Goal: Task Accomplishment & Management: Use online tool/utility

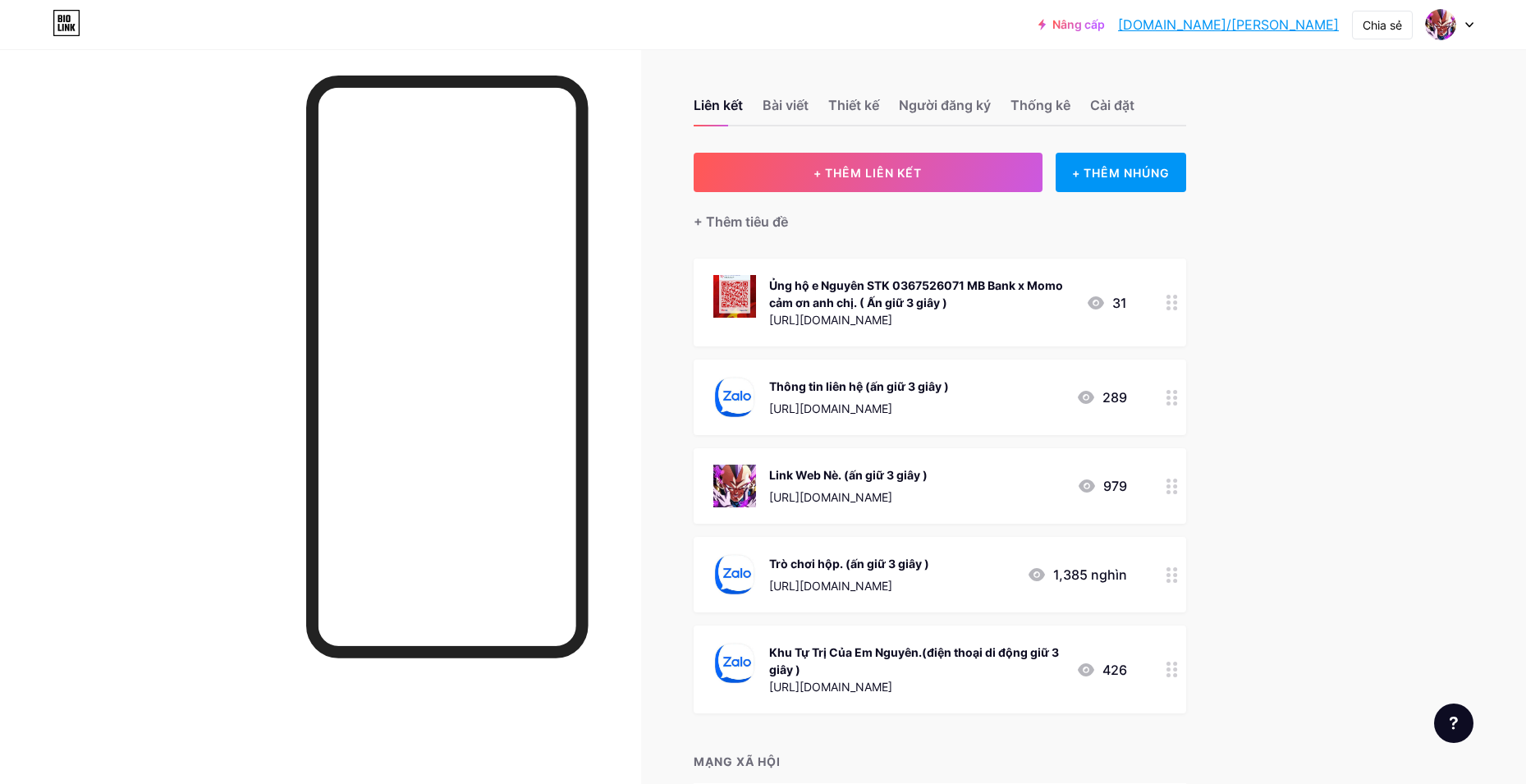
click at [983, 750] on div "+ THÊM LIÊN KẾT + THÊM NHÚNG + Thêm tiêu đề Ủng hộ e Nguyên STK 0367526071 MB B…" at bounding box center [940, 488] width 493 height 670
click at [1177, 490] on circle at bounding box center [1175, 492] width 4 height 4
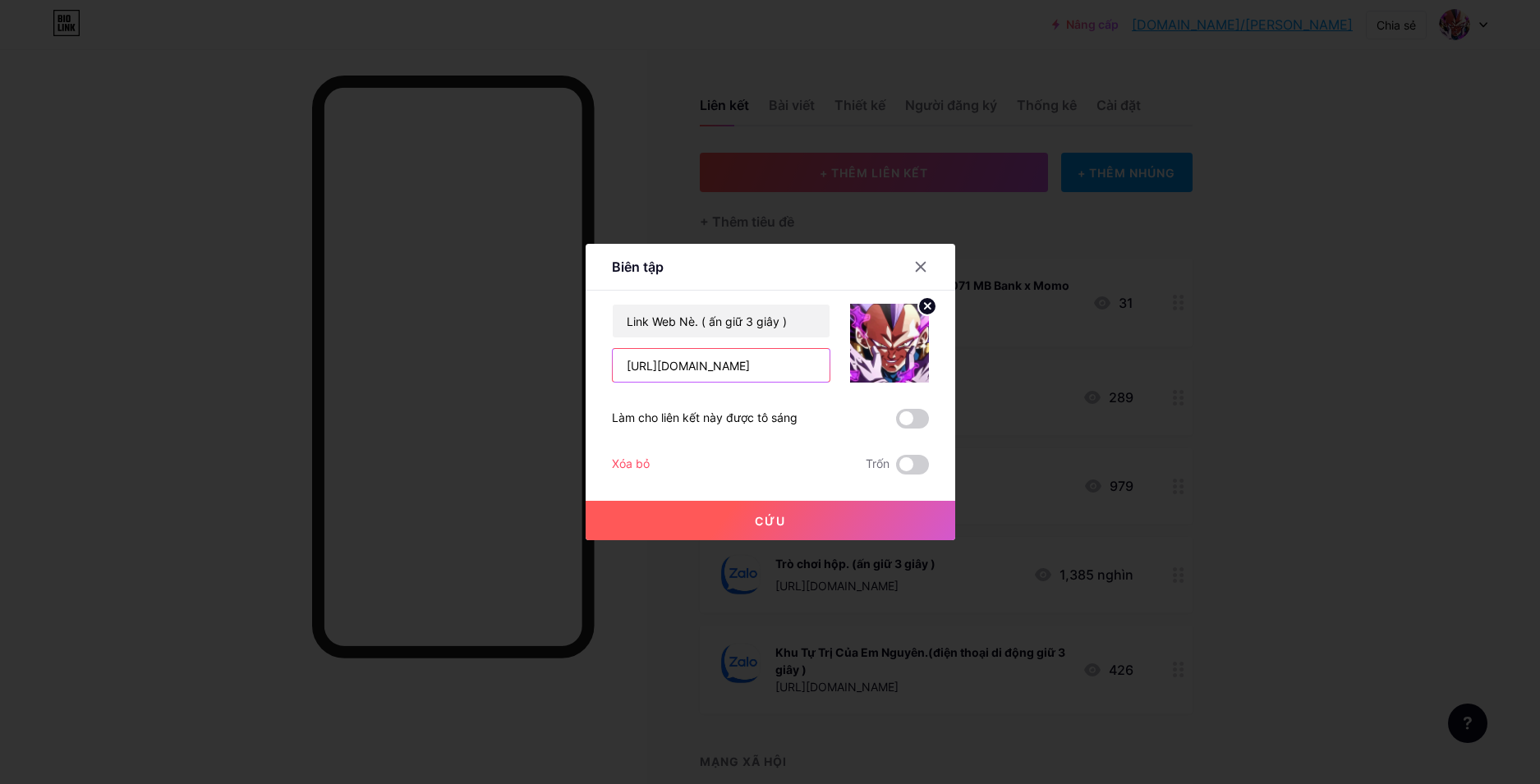
click at [699, 371] on input "https://nroblack.com/" at bounding box center [721, 364] width 217 height 33
type input "[URL][DOMAIN_NAME]"
click at [811, 518] on button "Cứu" at bounding box center [770, 520] width 369 height 39
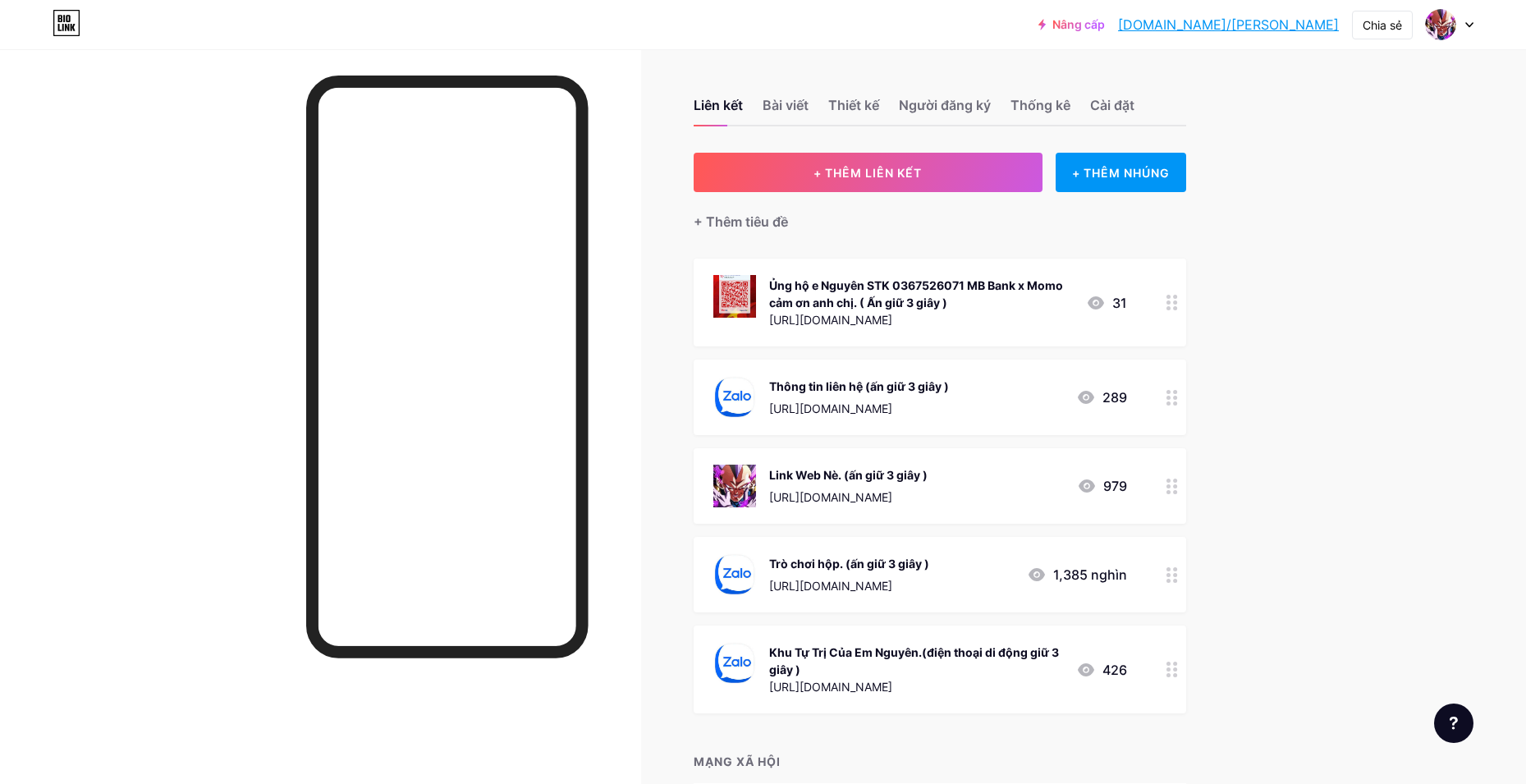
click at [1169, 558] on div at bounding box center [1172, 574] width 28 height 76
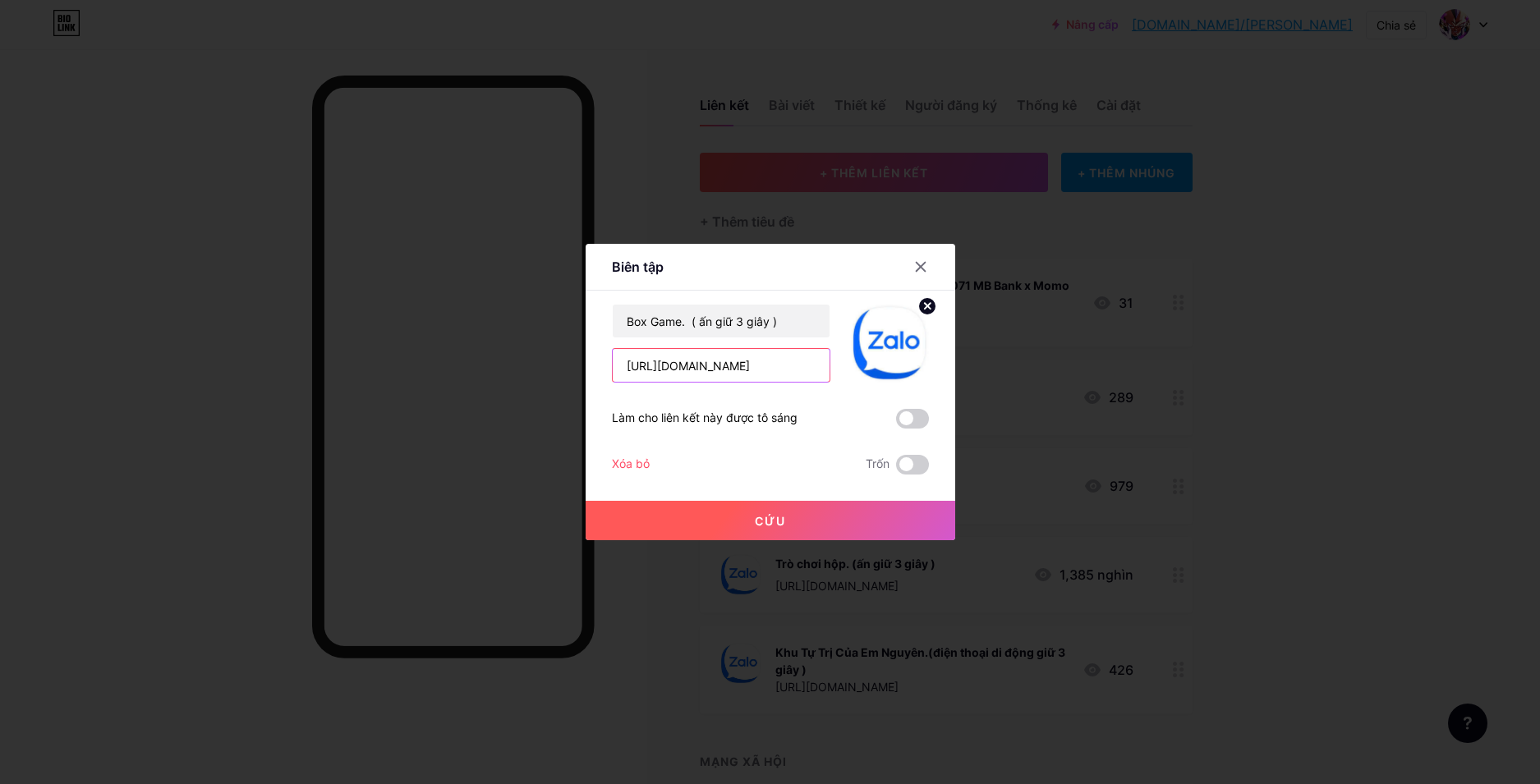
click at [782, 367] on input "[URL][DOMAIN_NAME]" at bounding box center [721, 364] width 217 height 33
paste input "pixkbn522"
type input "[URL][DOMAIN_NAME]"
click at [773, 528] on button "Cứu" at bounding box center [770, 520] width 369 height 39
